Goal: Information Seeking & Learning: Learn about a topic

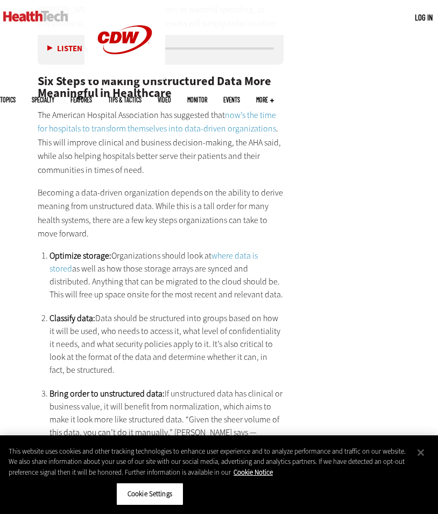
scroll to position [2037, 0]
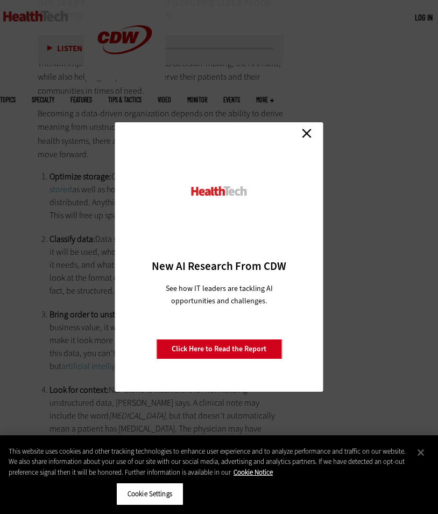
click at [307, 136] on link "Close" at bounding box center [307, 133] width 16 height 16
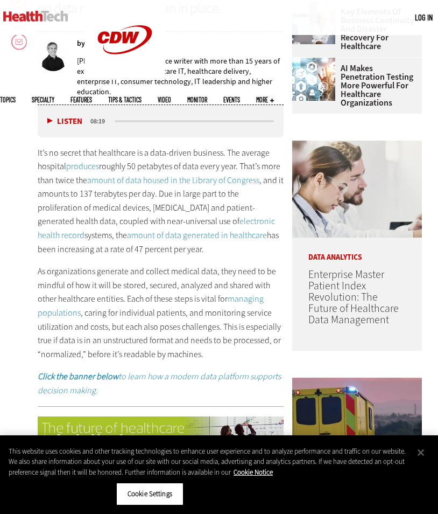
scroll to position [169, 0]
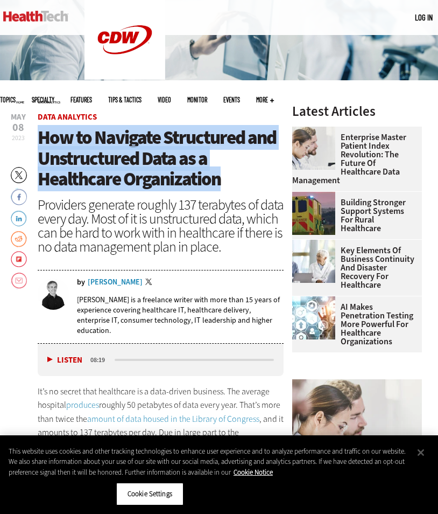
drag, startPoint x: 41, startPoint y: 136, endPoint x: 225, endPoint y: 181, distance: 189.1
click at [225, 181] on h1 "How to Navigate Structured and Unstructured Data as a Healthcare Organization" at bounding box center [161, 158] width 246 height 62
copy span "How to Navigate Structured and Unstructured Data as a Healthcare Organization"
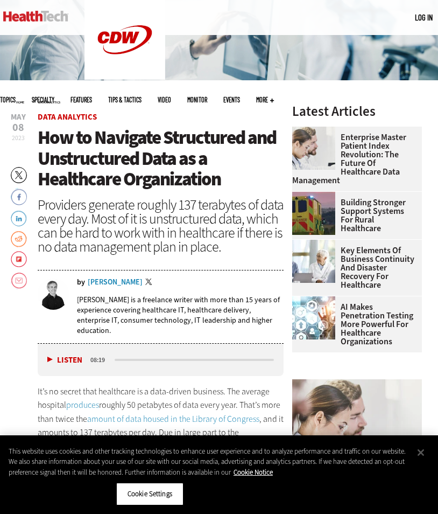
click at [121, 230] on div "Providers generate roughly 137 terabytes of data every day. Most of it is unstr…" at bounding box center [161, 226] width 246 height 56
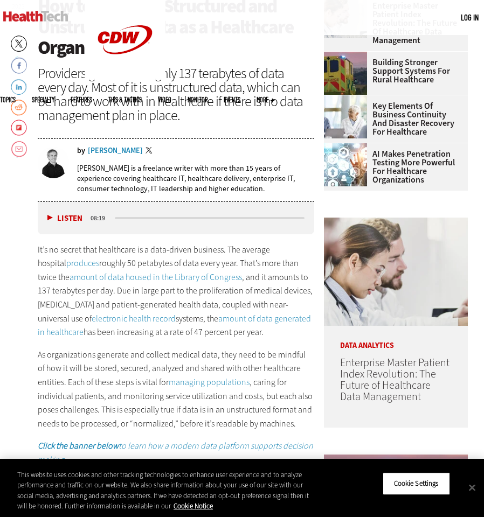
scroll to position [0, 0]
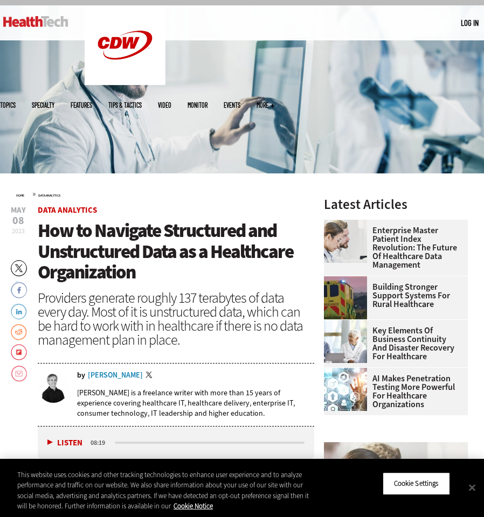
scroll to position [94, 0]
